Goal: Information Seeking & Learning: Get advice/opinions

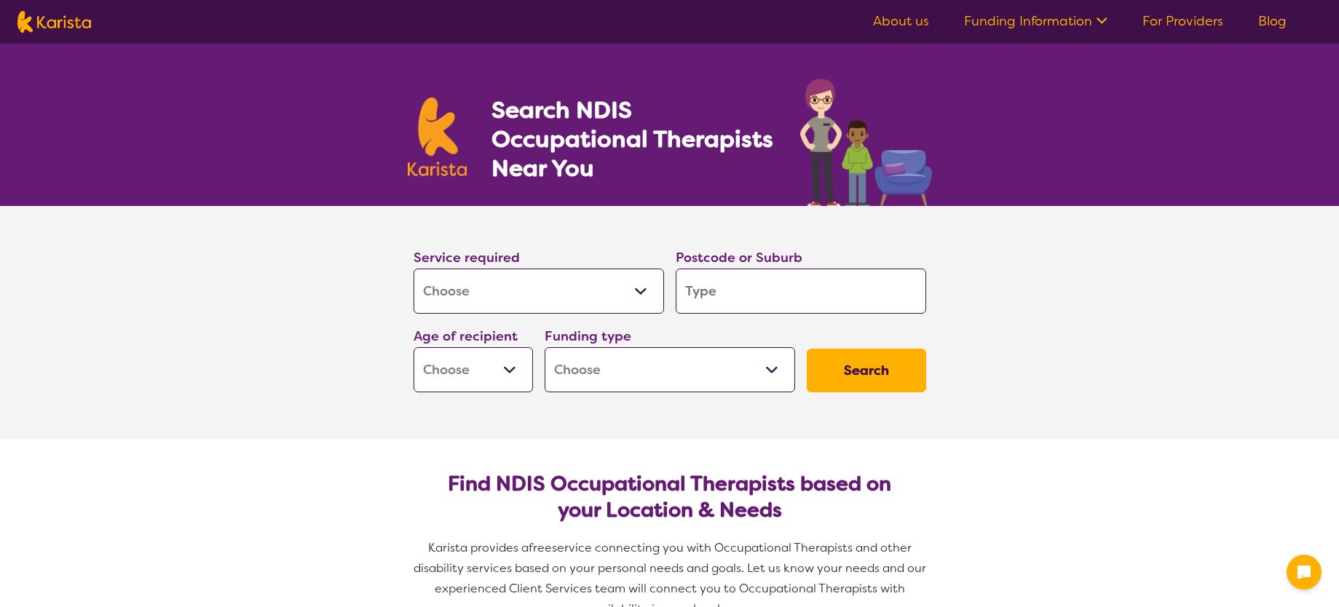
select select "[MEDICAL_DATA]"
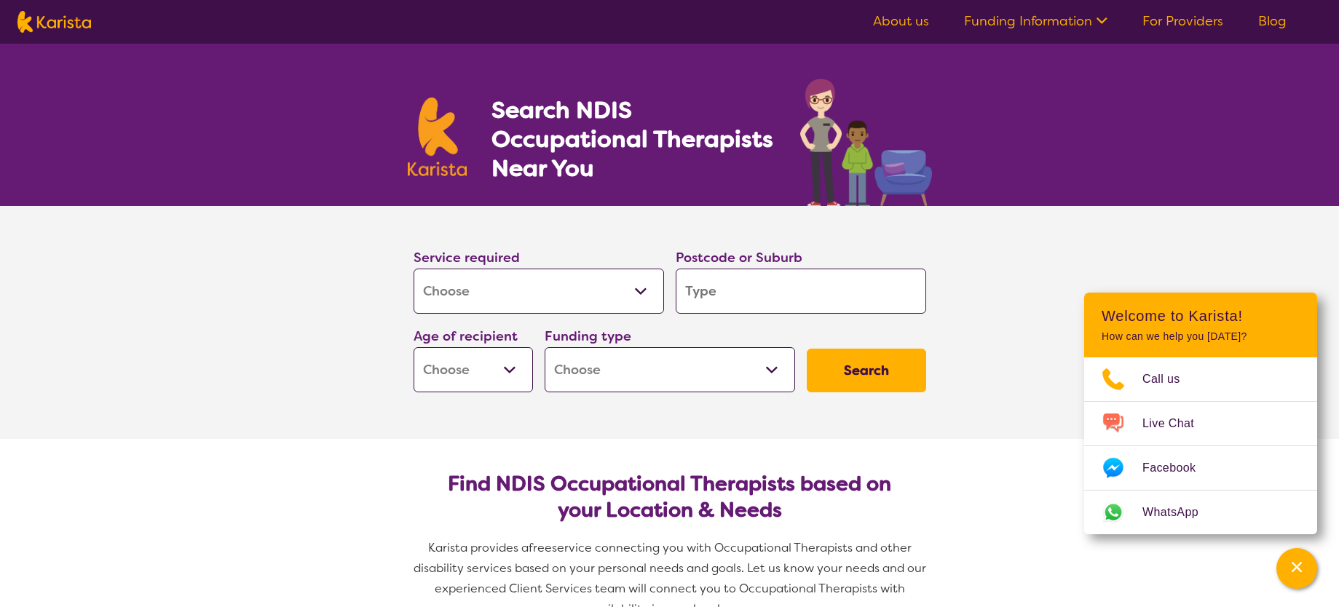
click at [730, 292] on input "search" at bounding box center [801, 291] width 250 height 45
type input "4"
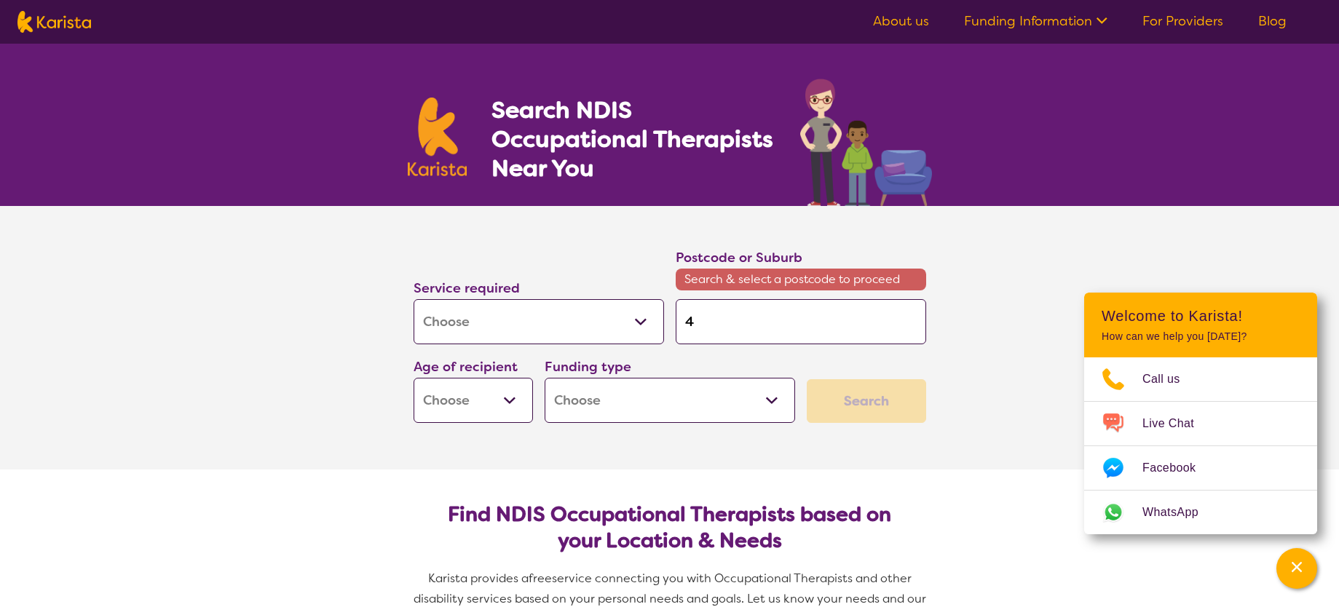
type input "45"
type input "450"
type input "4500"
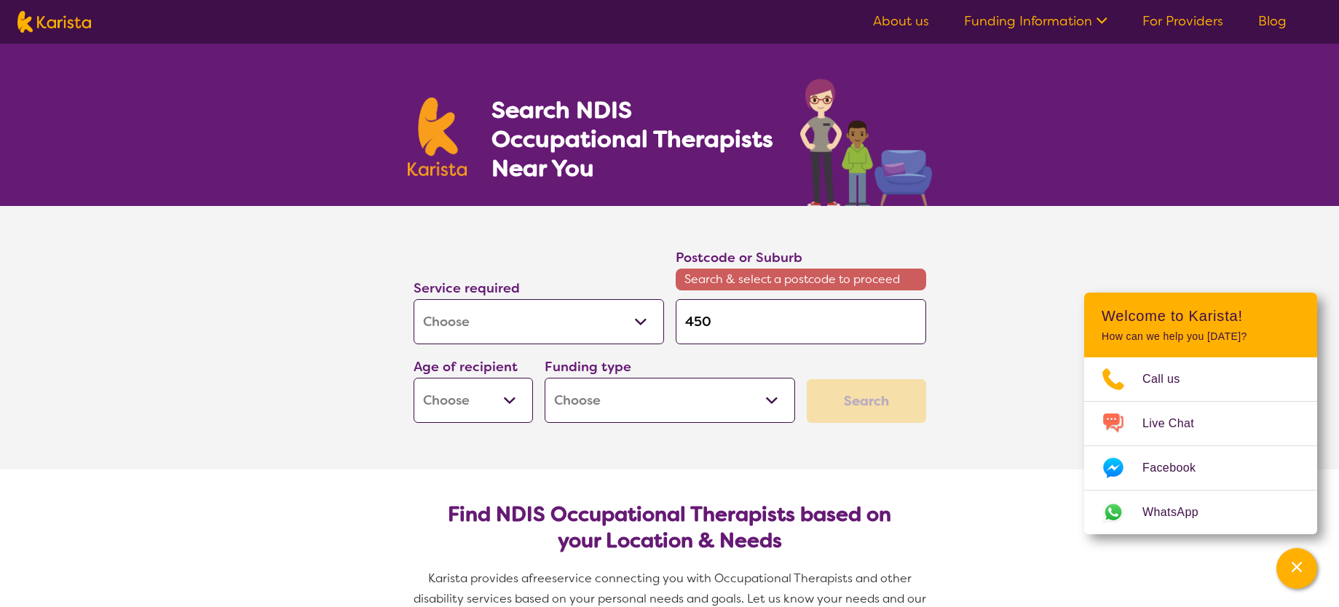
type input "4500"
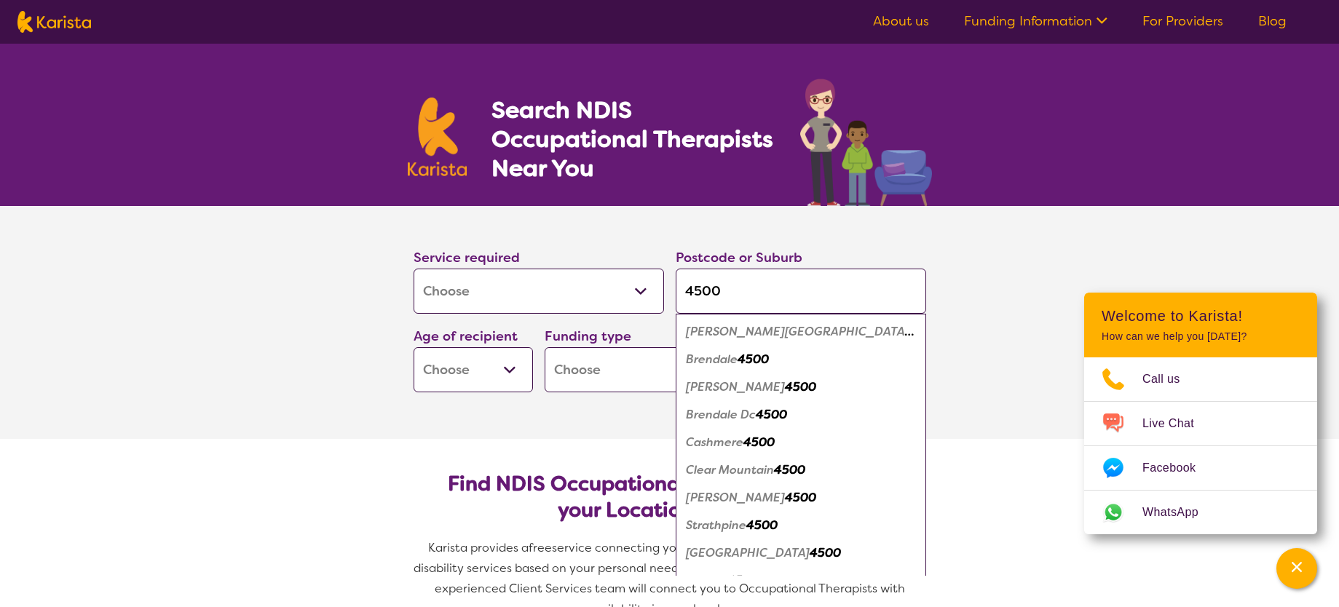
type input "4500"
click at [706, 327] on em "[PERSON_NAME][GEOGRAPHIC_DATA]" at bounding box center [800, 331] width 228 height 15
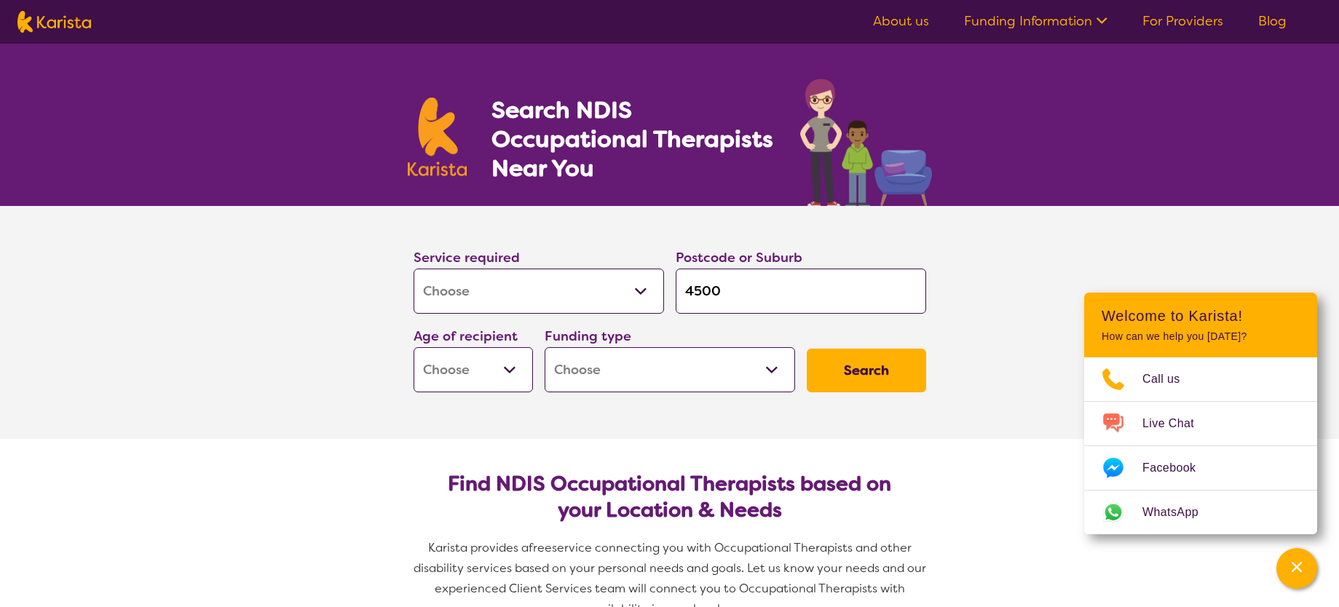
select select "AG"
click option "Aged - [DEMOGRAPHIC_DATA]+" at bounding box center [0, 0] width 0 height 0
select select "AG"
select select "NDIS"
click option "National Disability Insurance Scheme (NDIS)" at bounding box center [0, 0] width 0 height 0
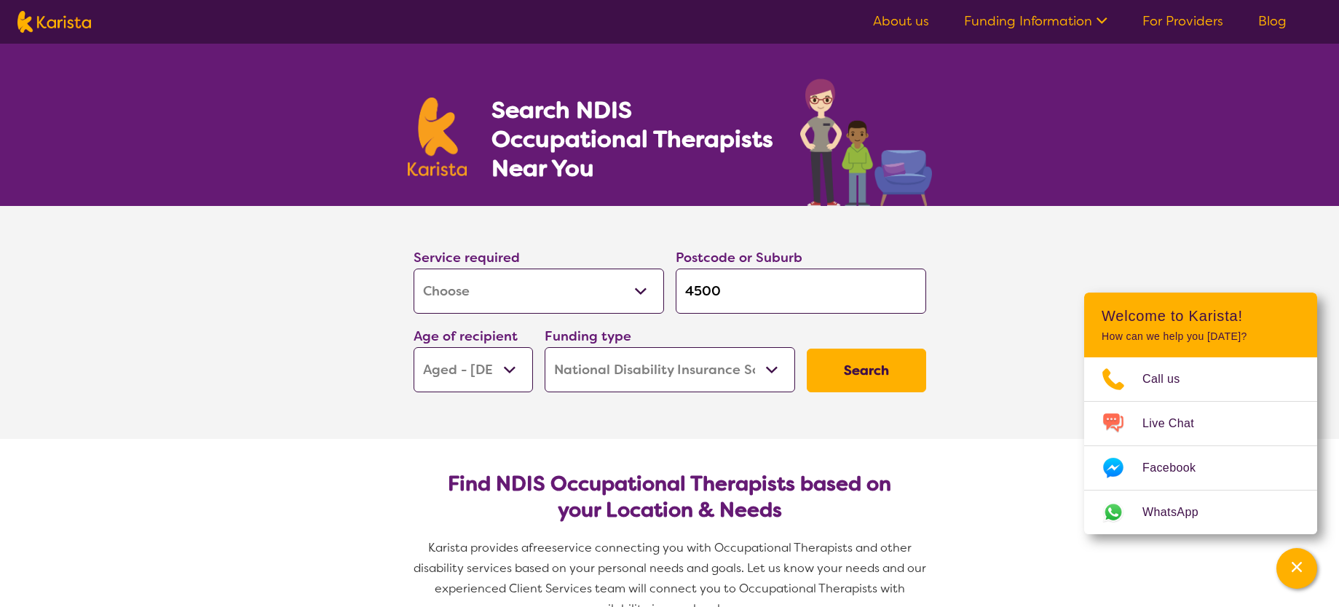
select select "NDIS"
click at [898, 376] on button "Search" at bounding box center [866, 371] width 119 height 44
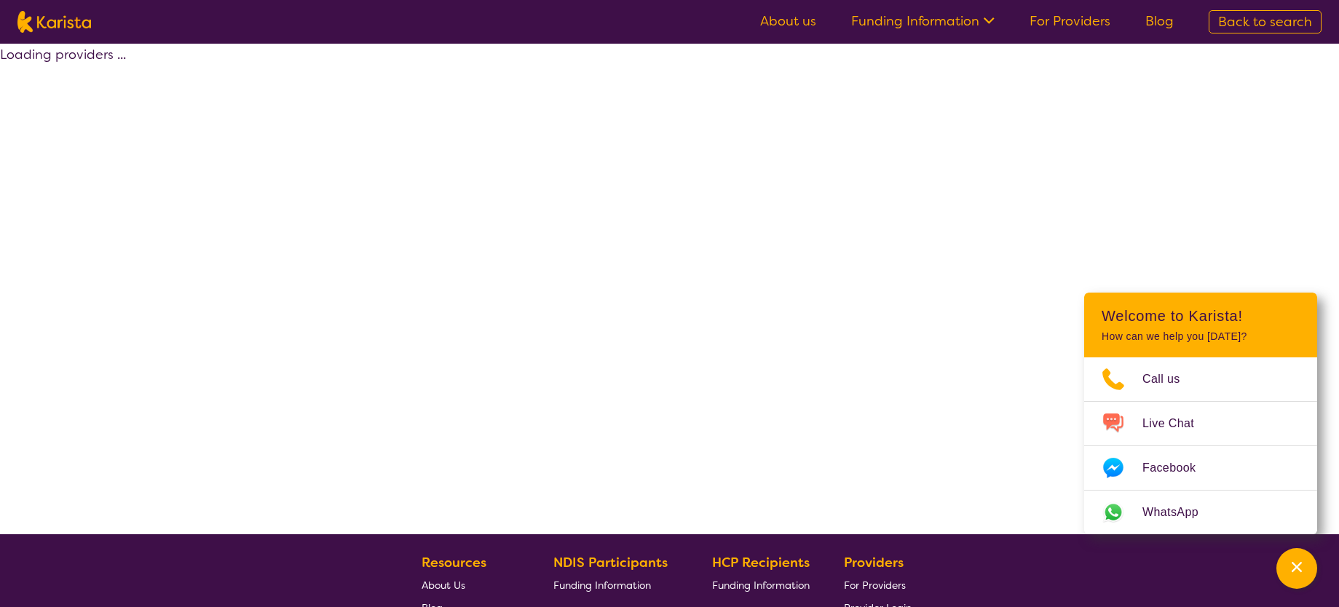
select select "by_score"
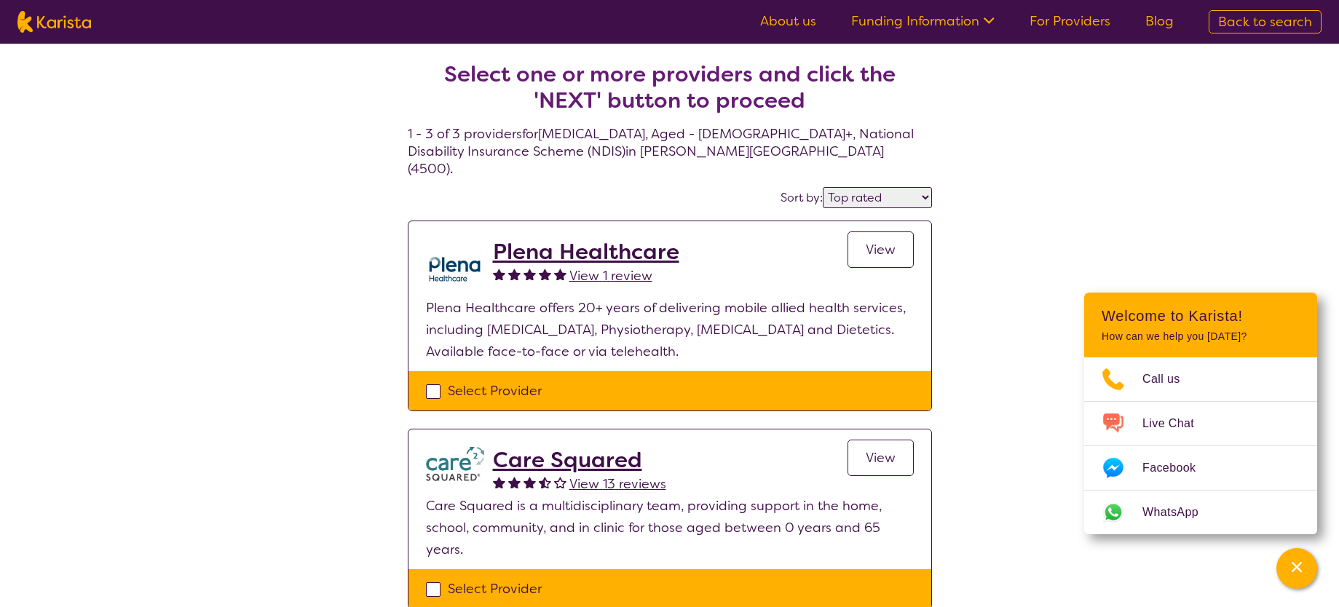
click at [513, 239] on h2 "Plena Healthcare" at bounding box center [586, 252] width 186 height 26
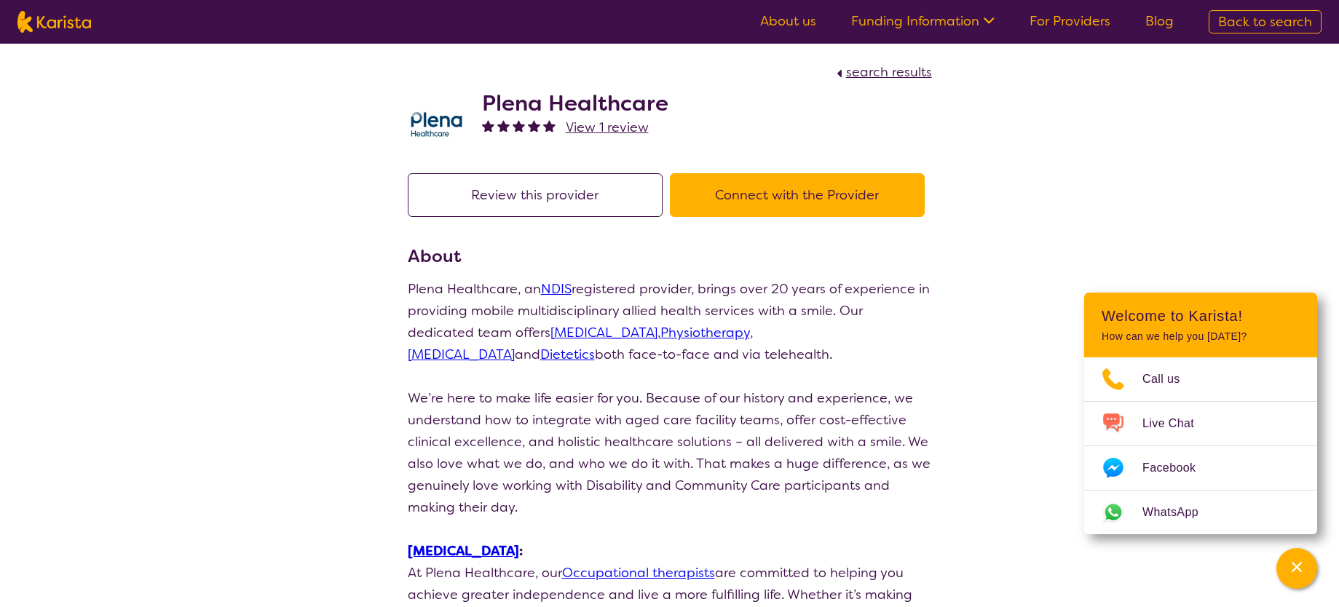
click at [847, 184] on button "Connect with the Provider" at bounding box center [797, 195] width 255 height 44
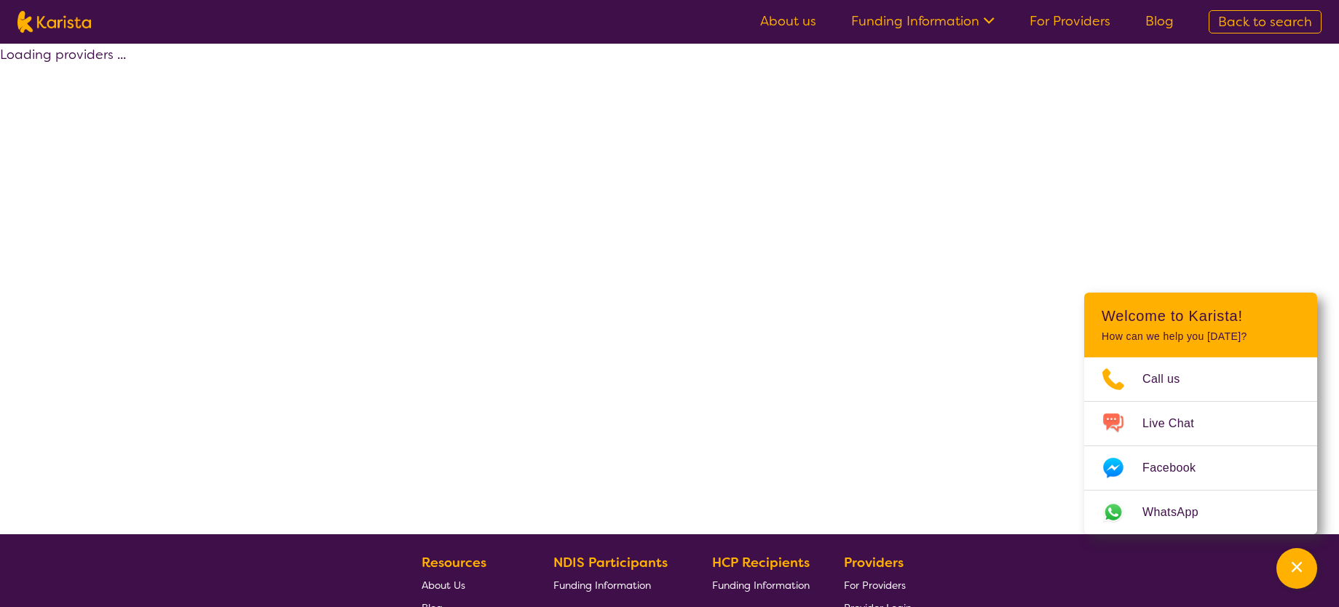
select select "by_score"
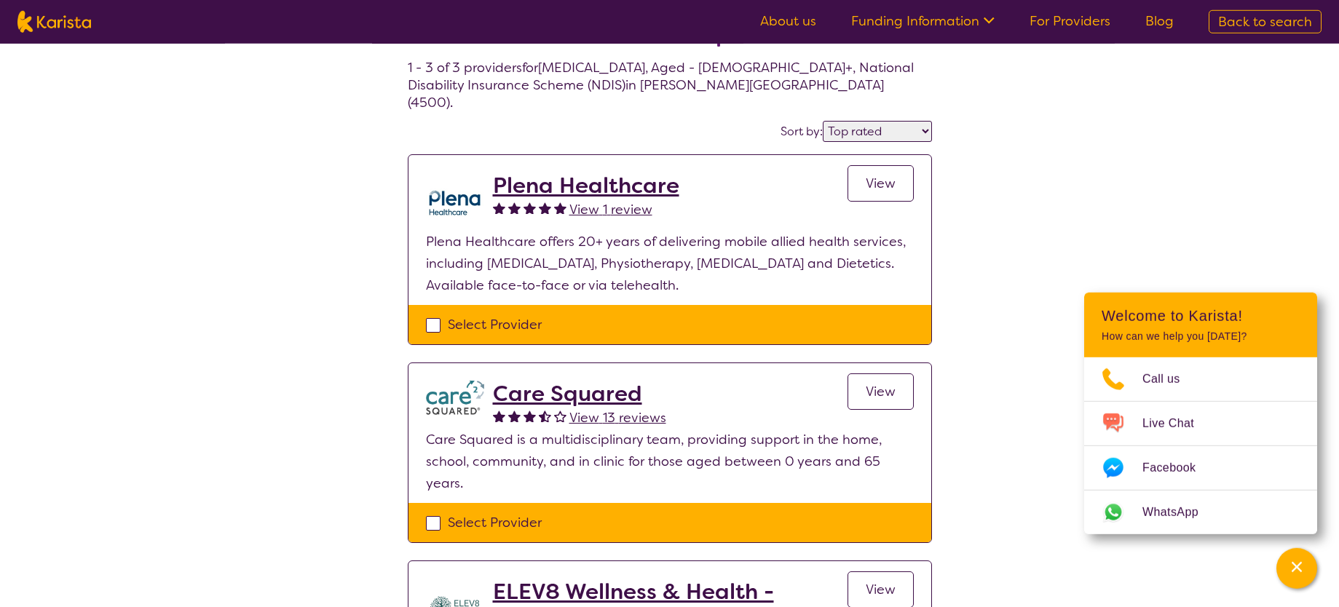
scroll to position [116, 0]
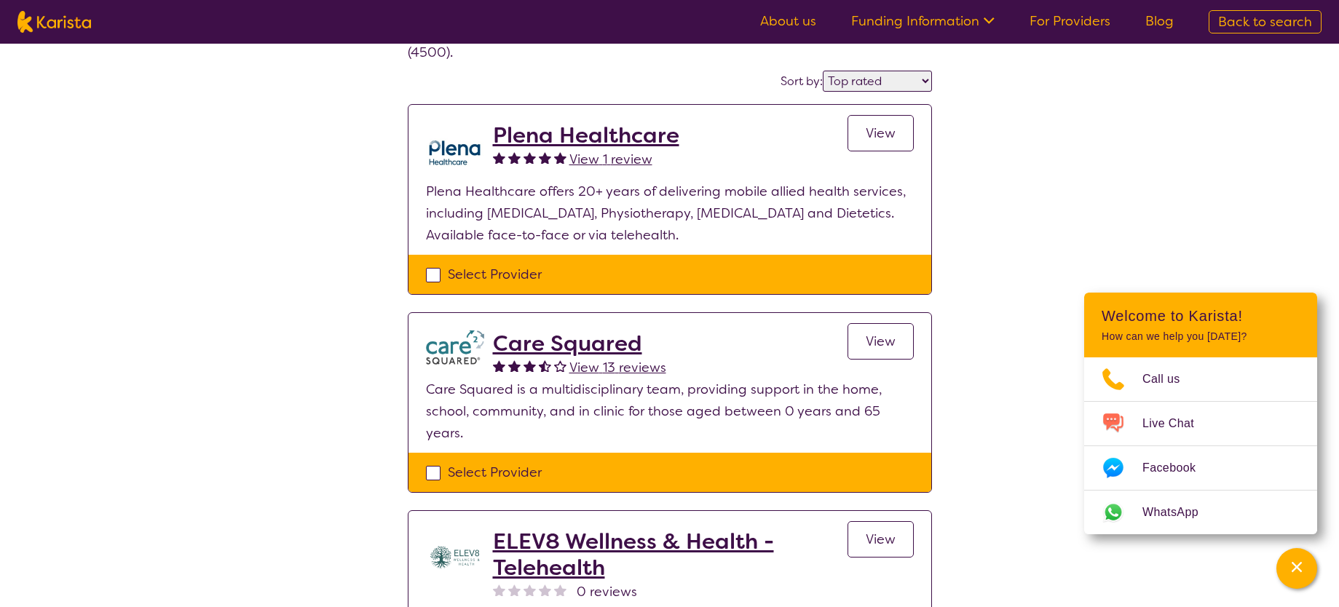
click at [609, 331] on h2 "Care Squared" at bounding box center [579, 344] width 173 height 26
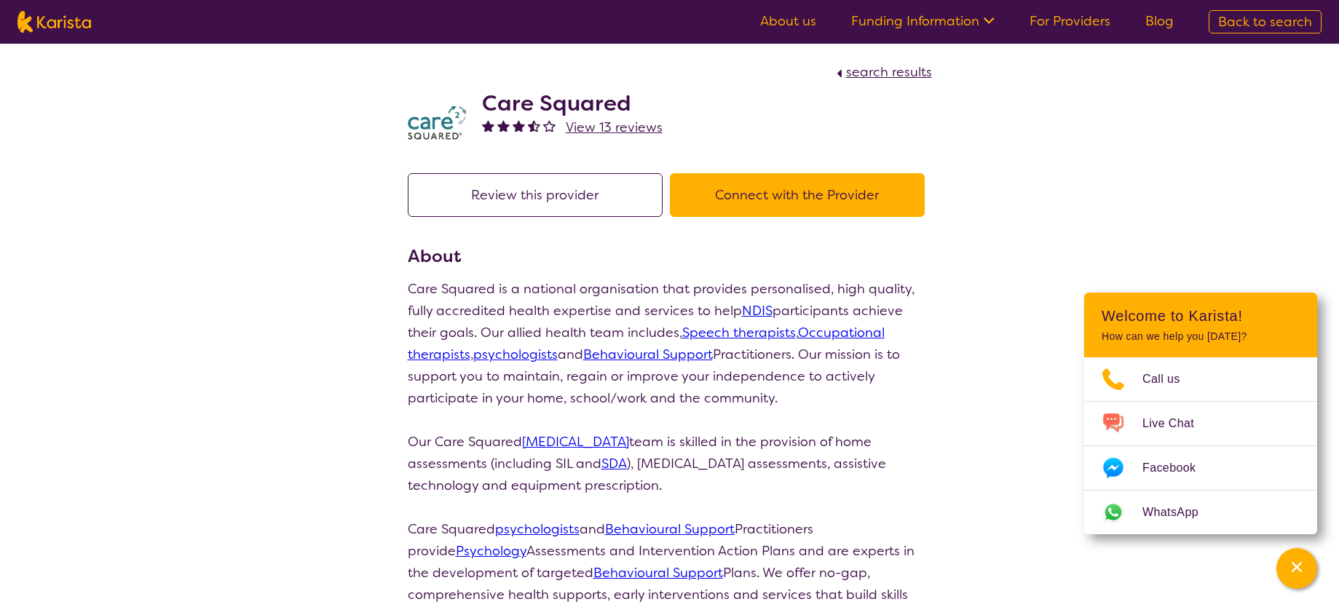
scroll to position [116, 0]
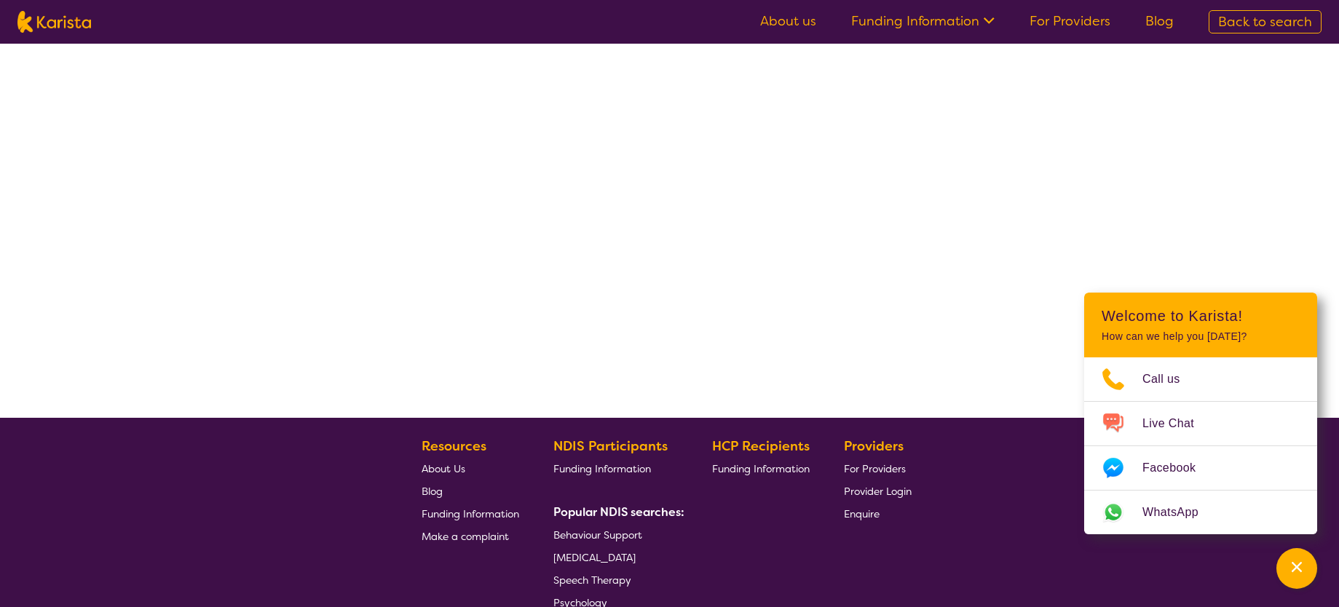
select select "by_score"
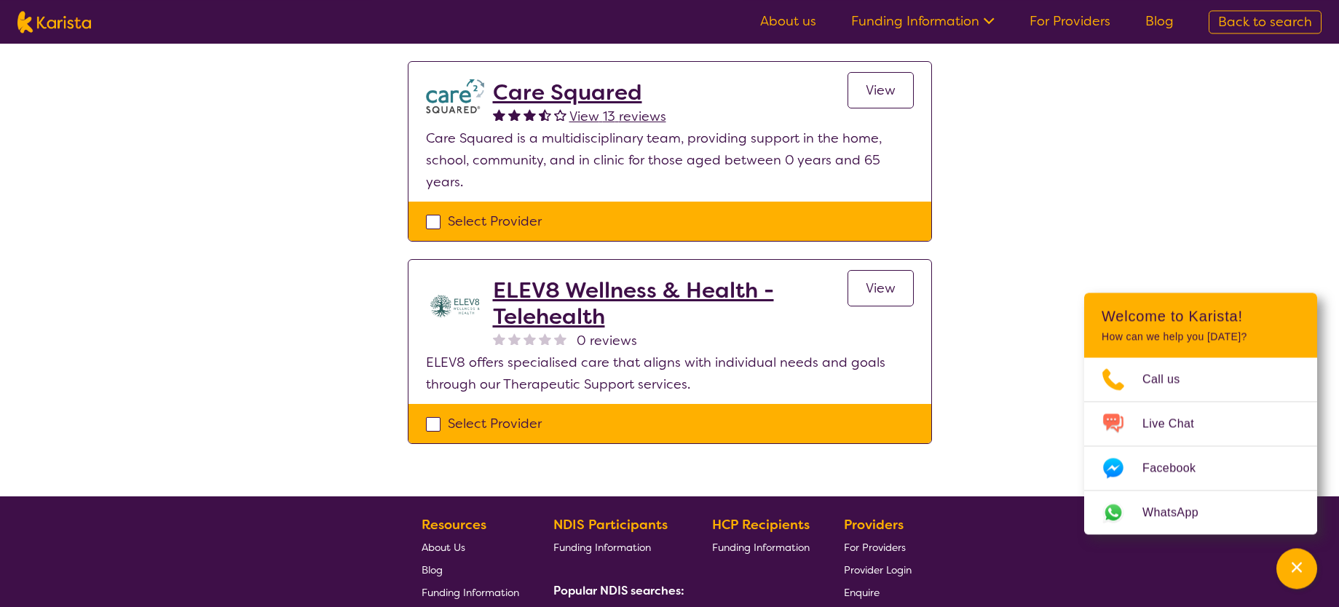
scroll to position [361, 0]
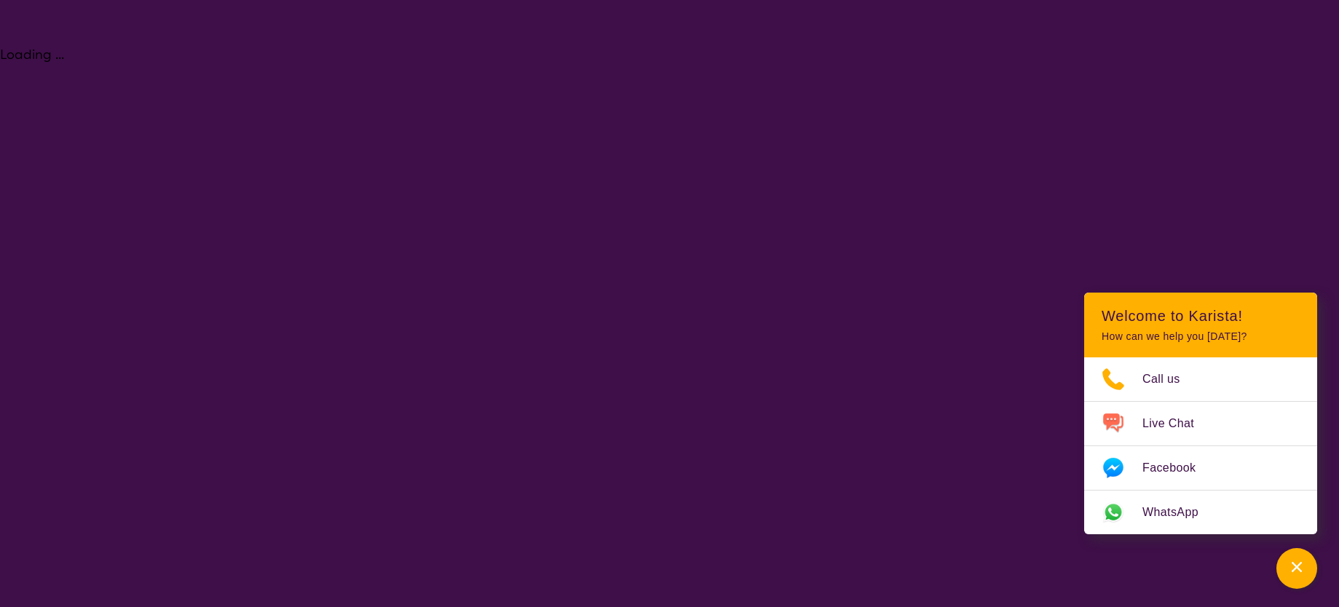
select select "[MEDICAL_DATA]"
select select "AG"
select select "NDIS"
select select "[MEDICAL_DATA]"
select select "AG"
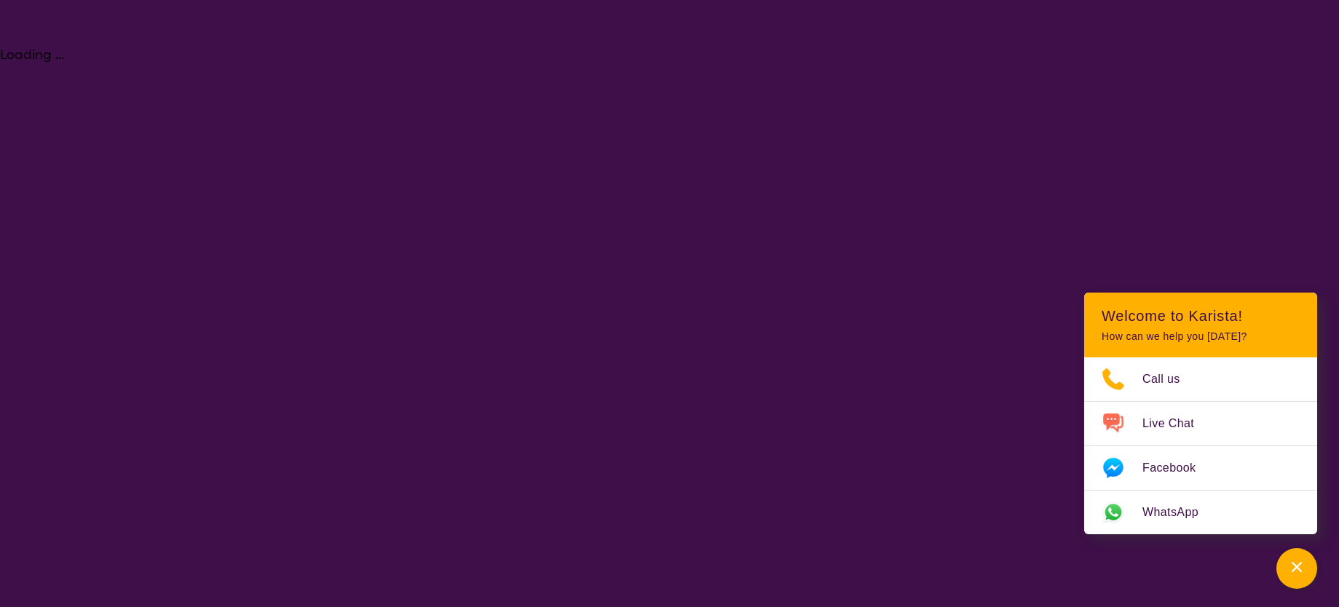
select select "NDIS"
